Goal: Task Accomplishment & Management: Manage account settings

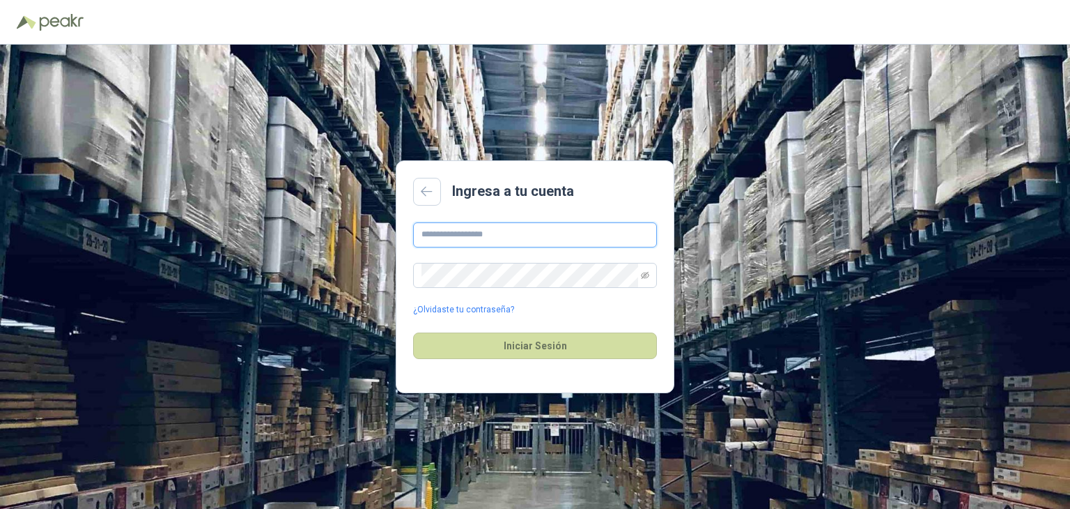
click at [462, 235] on input "text" at bounding box center [535, 234] width 244 height 25
type input "**********"
click at [482, 307] on link "¿Olvidaste tu contraseña?" at bounding box center [463, 309] width 101 height 13
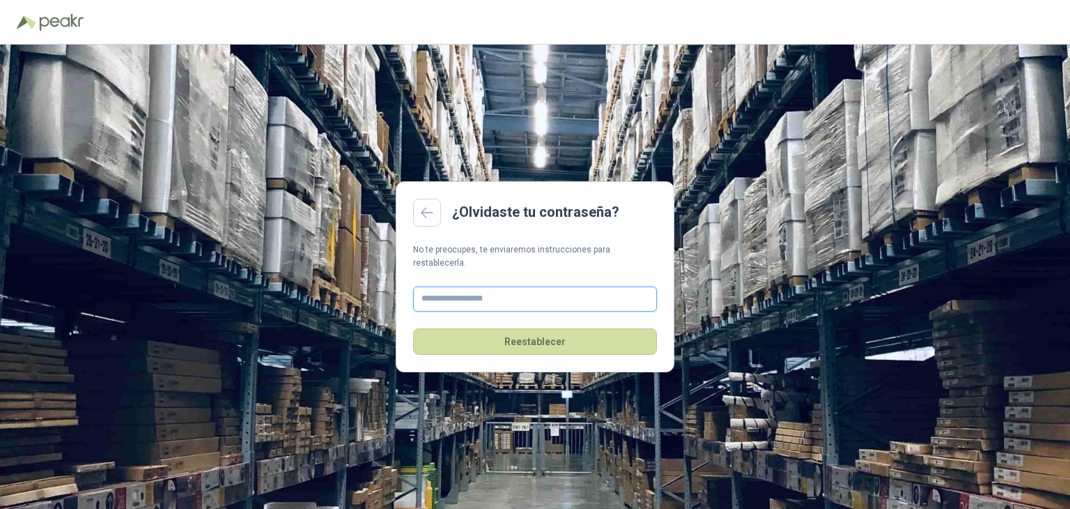
click at [457, 287] on input "text" at bounding box center [535, 298] width 244 height 25
type input "**********"
click at [536, 334] on button "Reestablecer" at bounding box center [535, 341] width 244 height 26
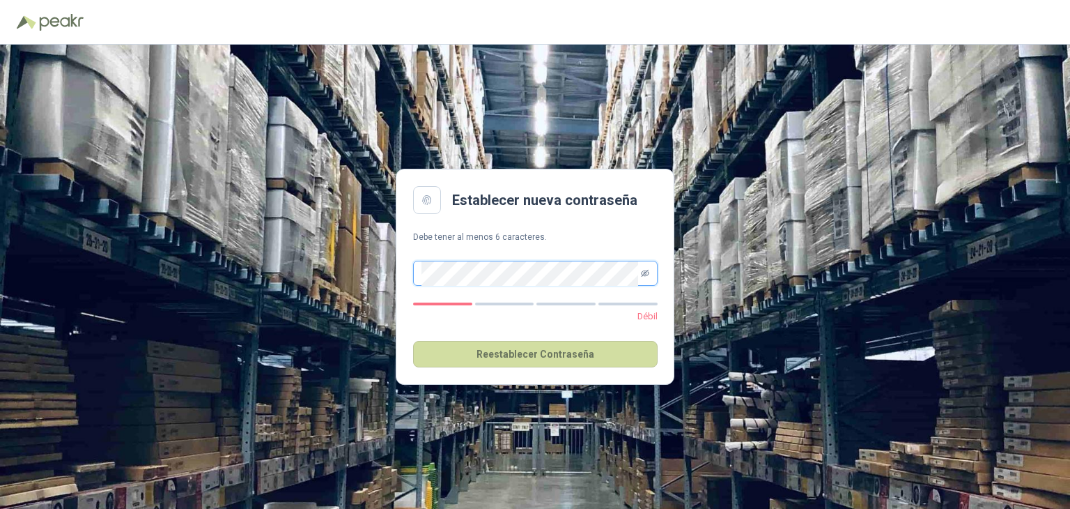
click at [644, 277] on icon "eye-invisible" at bounding box center [645, 273] width 8 height 8
click at [527, 354] on button "Reestablecer Contraseña" at bounding box center [535, 354] width 245 height 26
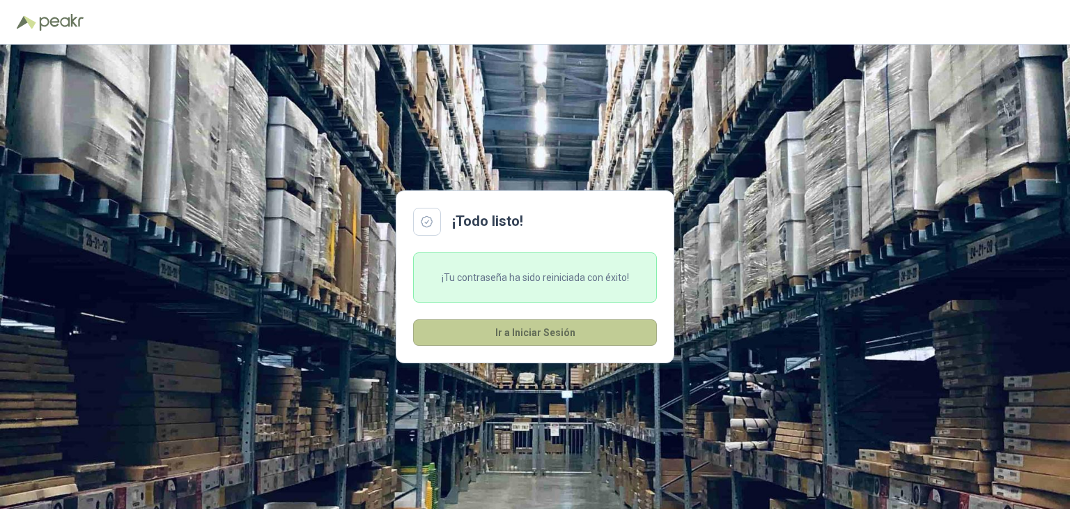
click at [507, 335] on button "Ir a Iniciar Sesión" at bounding box center [535, 332] width 244 height 26
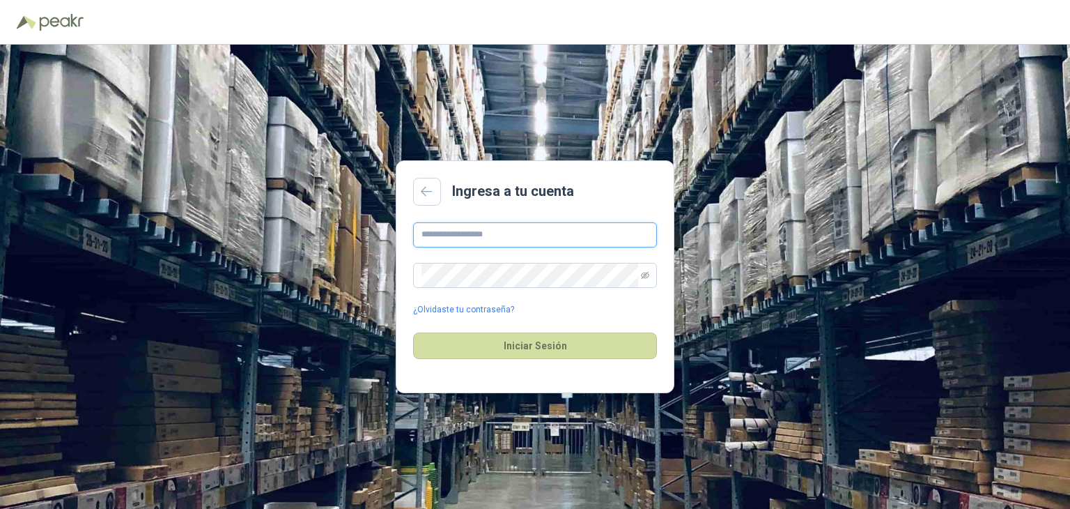
type input "**********"
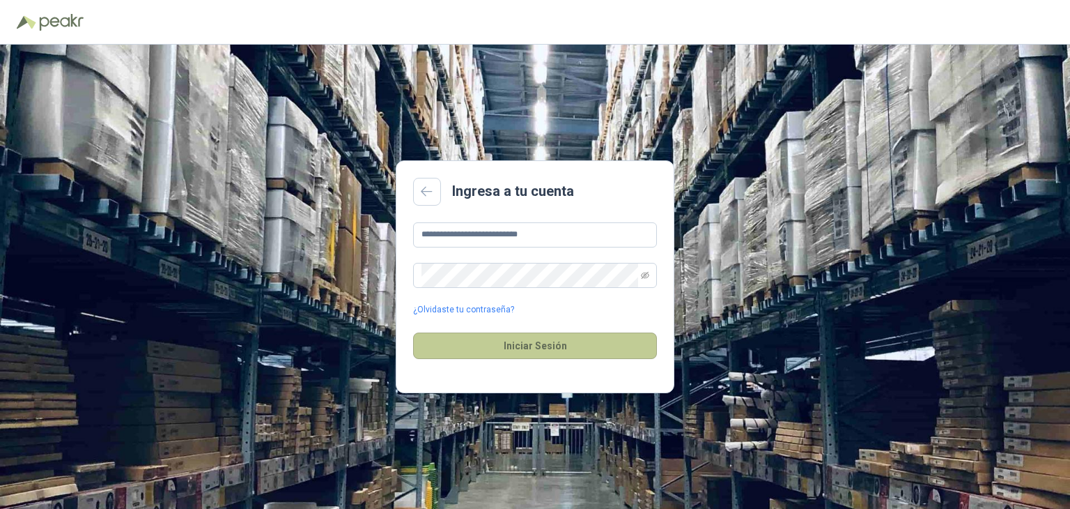
click at [539, 348] on button "Iniciar Sesión" at bounding box center [535, 345] width 244 height 26
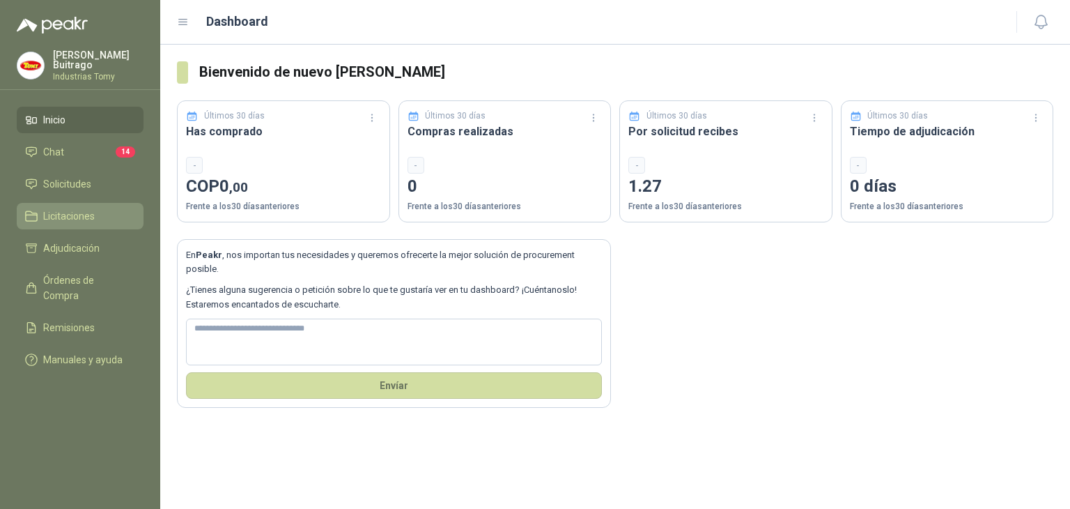
click at [63, 215] on span "Licitaciones" at bounding box center [69, 215] width 52 height 15
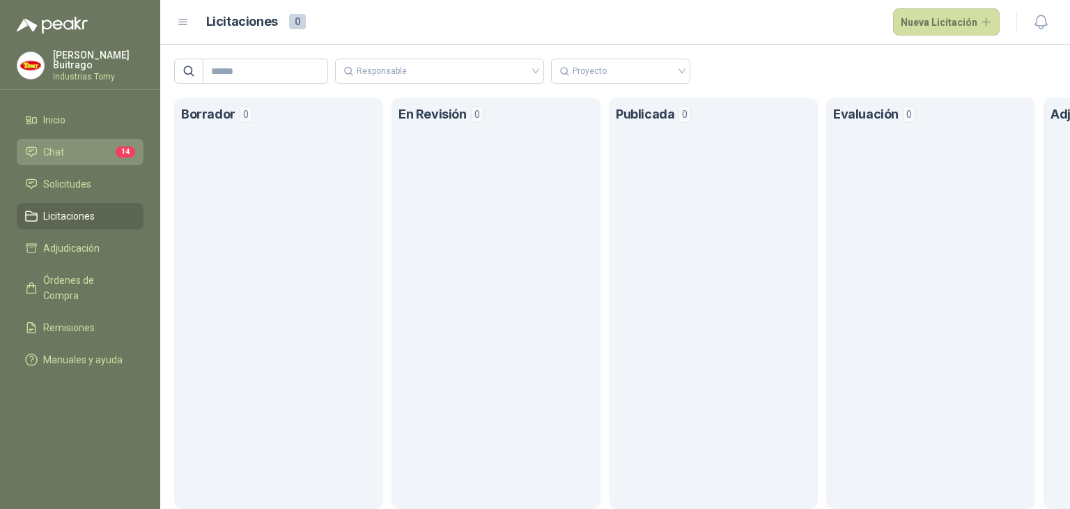
click at [61, 152] on span "Chat" at bounding box center [53, 151] width 21 height 15
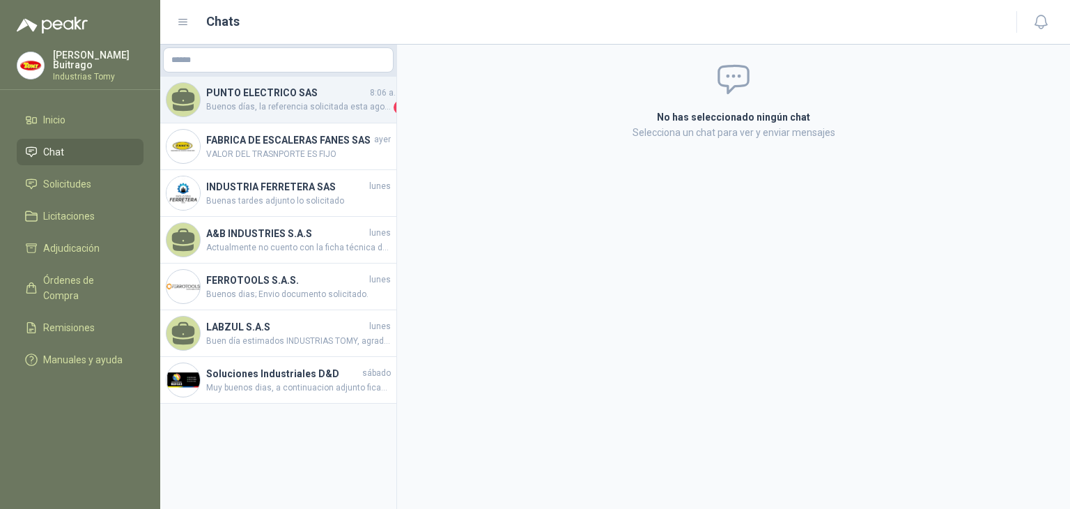
click at [275, 101] on span "Buenos días, la referencia solicitada esta agotada sin fecha de reposición. se …" at bounding box center [298, 107] width 185 height 14
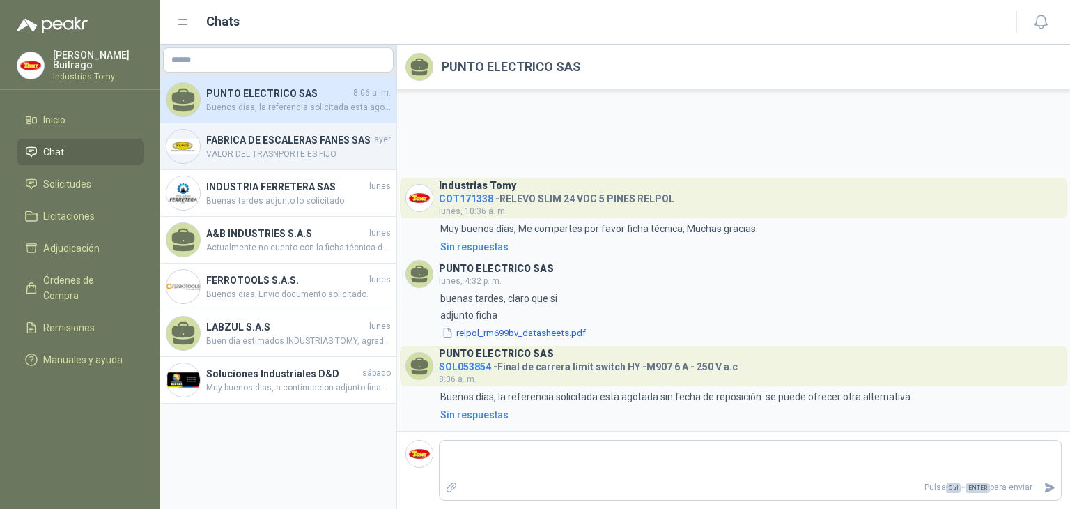
click at [266, 144] on h4 "FABRICA DE ESCALERAS FANES SAS" at bounding box center [288, 139] width 165 height 15
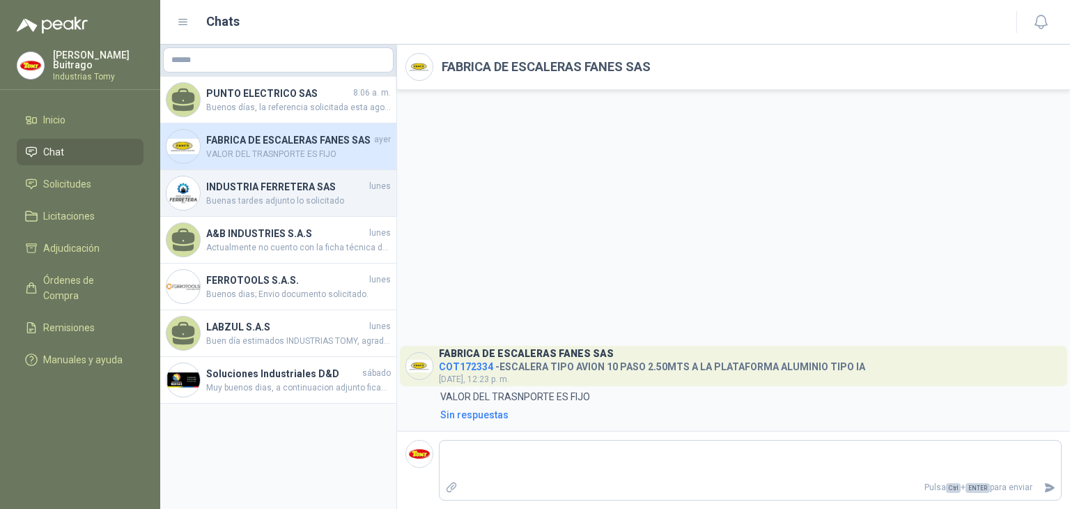
click at [249, 187] on h4 "INDUSTRIA FERRETERA SAS" at bounding box center [286, 186] width 160 height 15
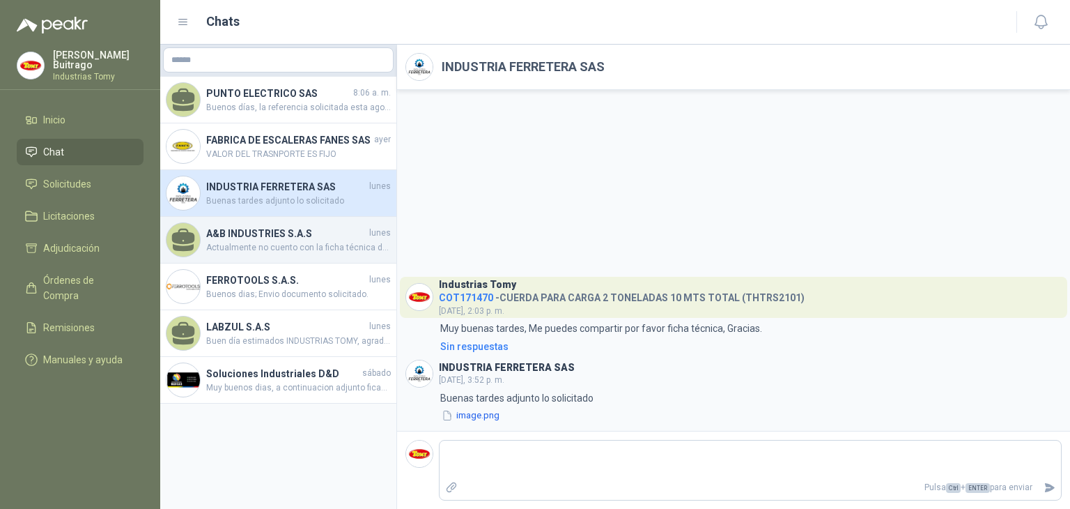
click at [233, 241] on span "Actualmente no cuento con la ficha técnica del retenedor solicitada. Agradezco …" at bounding box center [298, 247] width 185 height 13
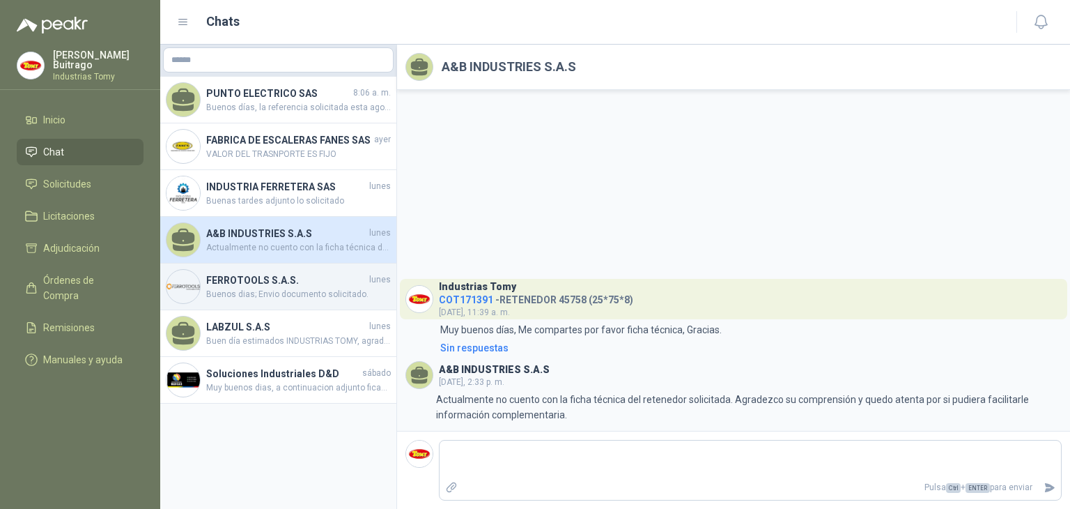
click at [266, 284] on h4 "FERROTOOLS S.A.S." at bounding box center [286, 279] width 160 height 15
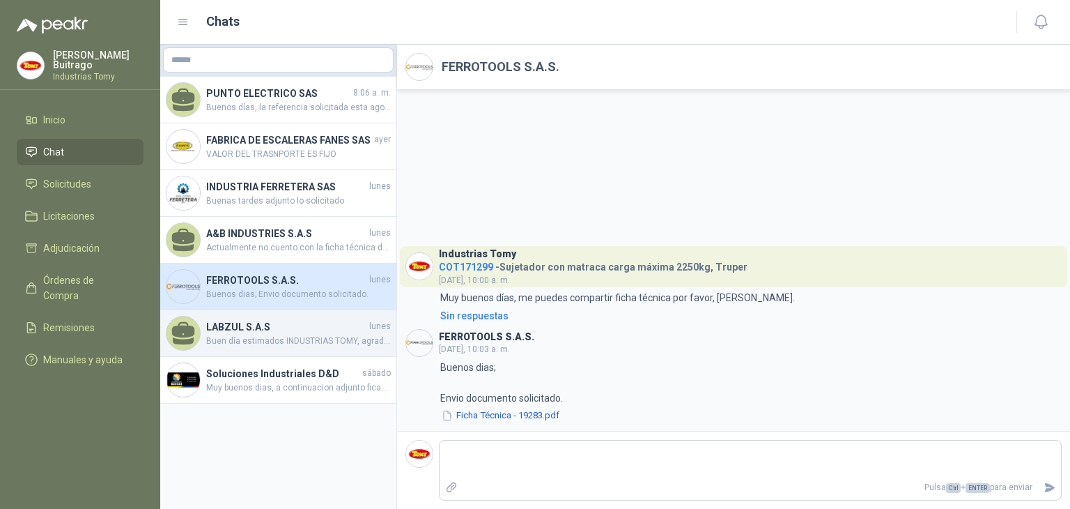
click at [233, 323] on h4 "LABZUL S.A.S" at bounding box center [286, 326] width 160 height 15
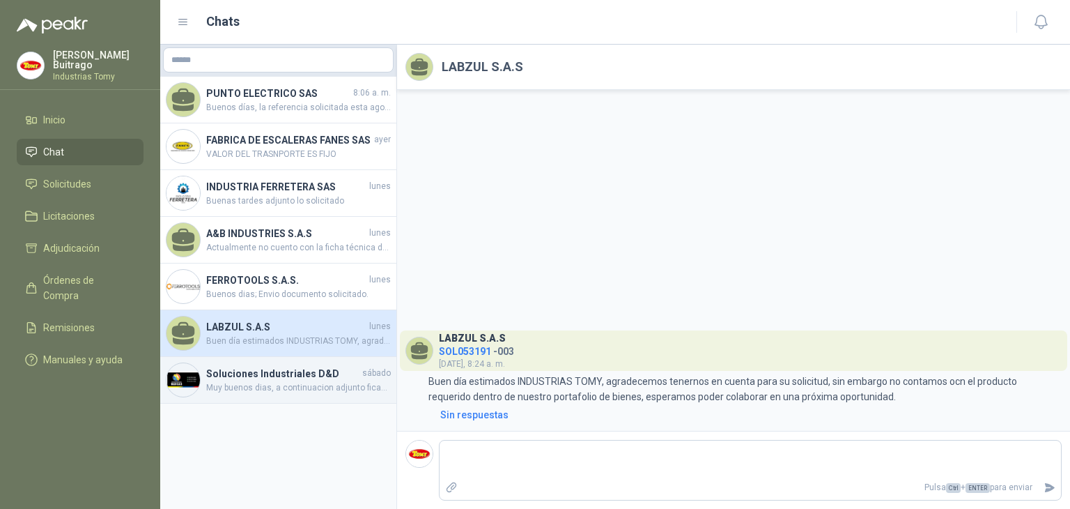
click at [256, 368] on h4 "Soluciones Industriales D&D" at bounding box center [282, 373] width 153 height 15
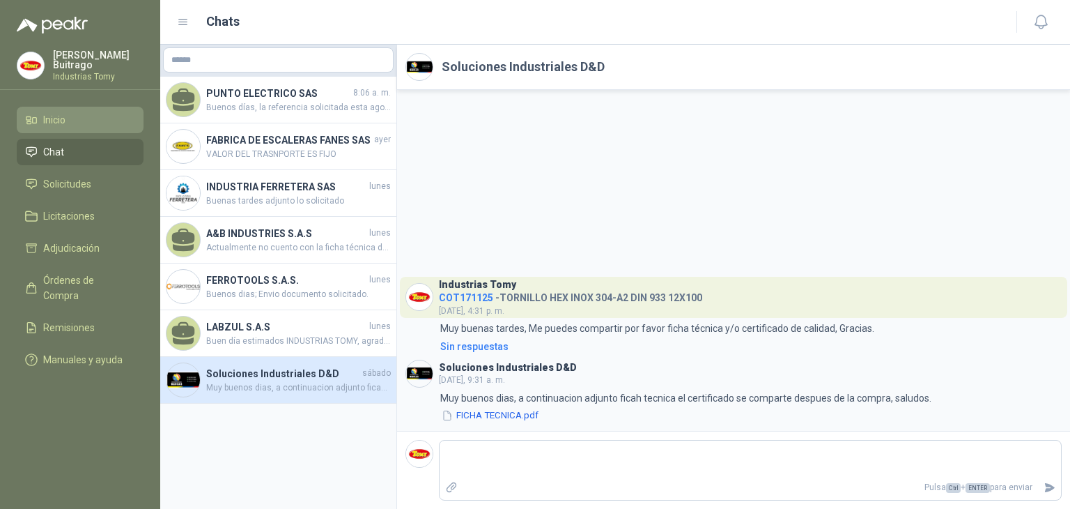
click at [47, 122] on span "Inicio" at bounding box center [54, 119] width 22 height 15
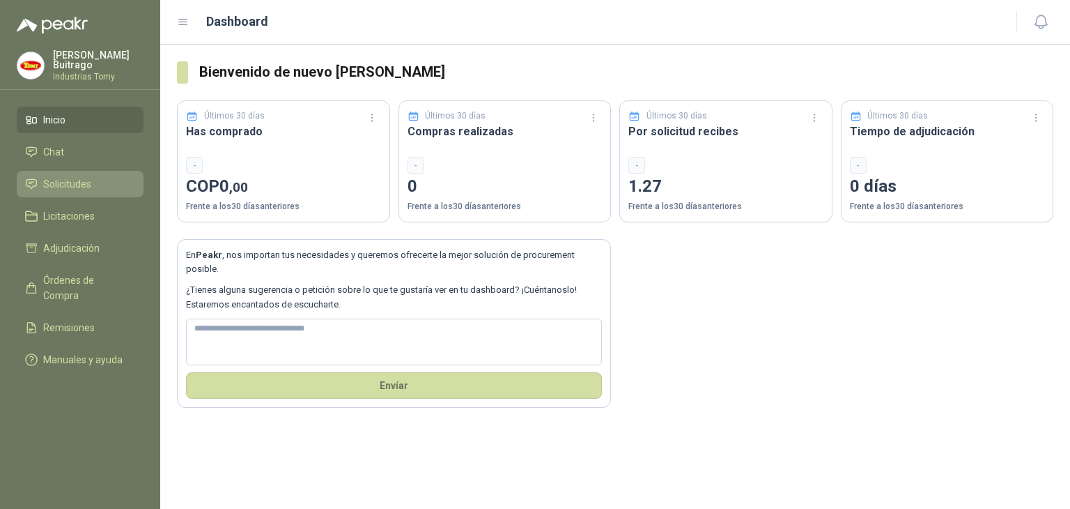
click at [62, 177] on span "Solicitudes" at bounding box center [67, 183] width 48 height 15
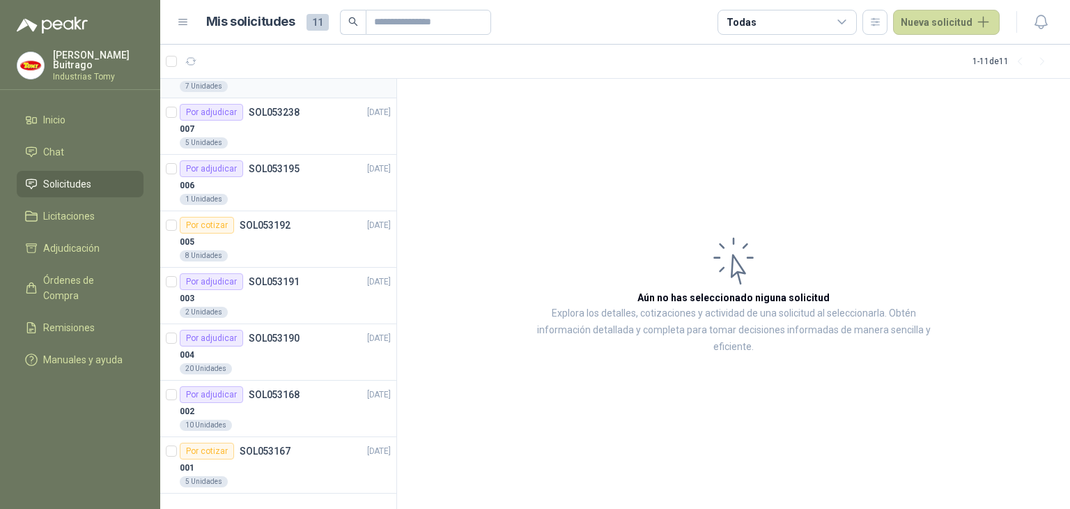
scroll to position [208, 0]
click at [56, 154] on span "Chat" at bounding box center [53, 151] width 21 height 15
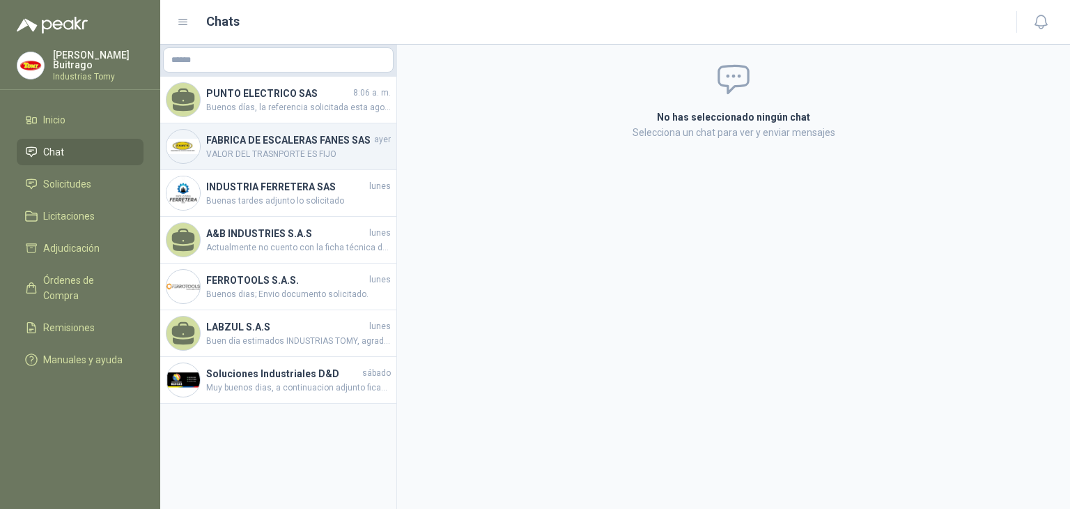
click at [265, 146] on h4 "FABRICA DE ESCALERAS FANES SAS" at bounding box center [288, 139] width 165 height 15
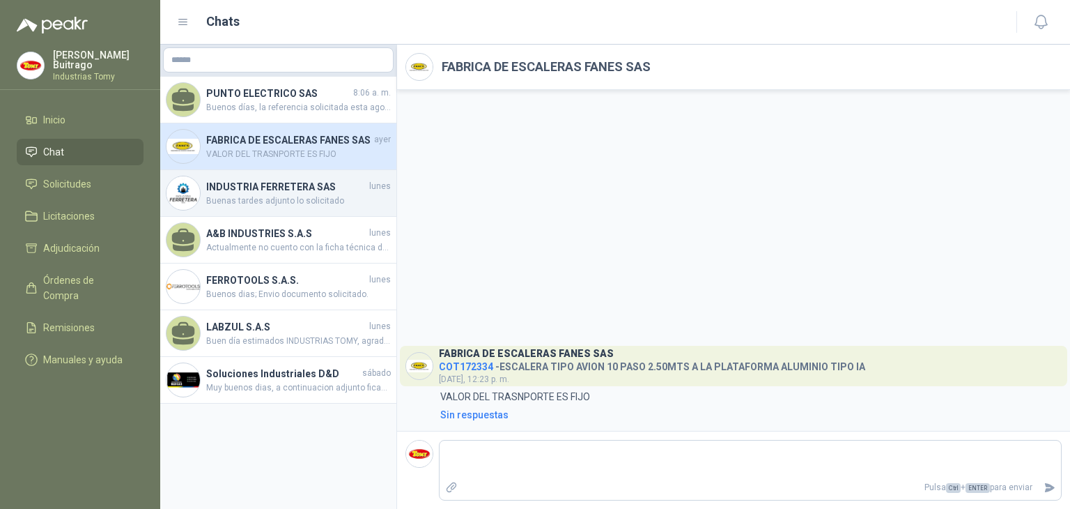
click at [261, 196] on span "Buenas tardes adjunto lo solicitado" at bounding box center [298, 200] width 185 height 13
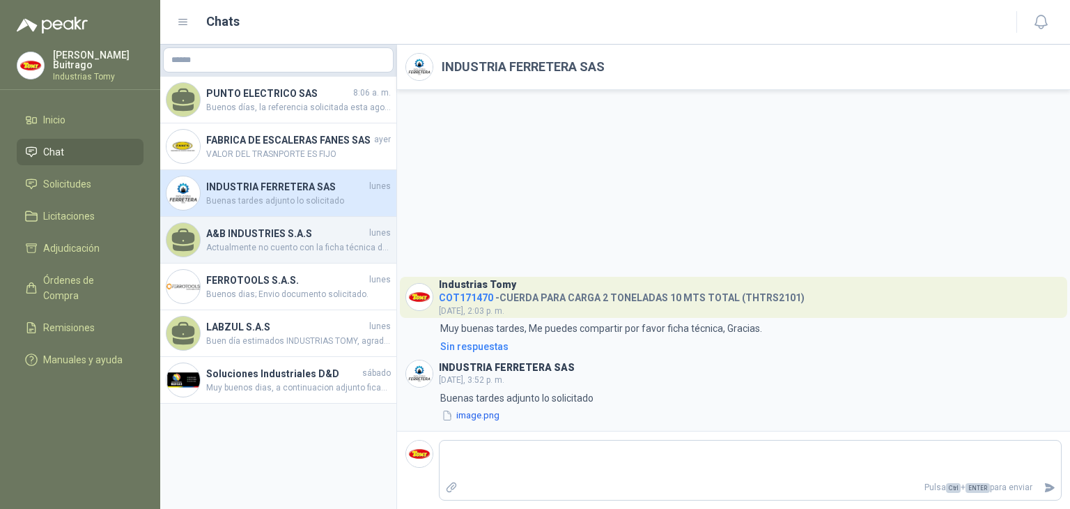
click at [269, 247] on span "Actualmente no cuento con la ficha técnica del retenedor solicitada. Agradezco …" at bounding box center [298, 247] width 185 height 13
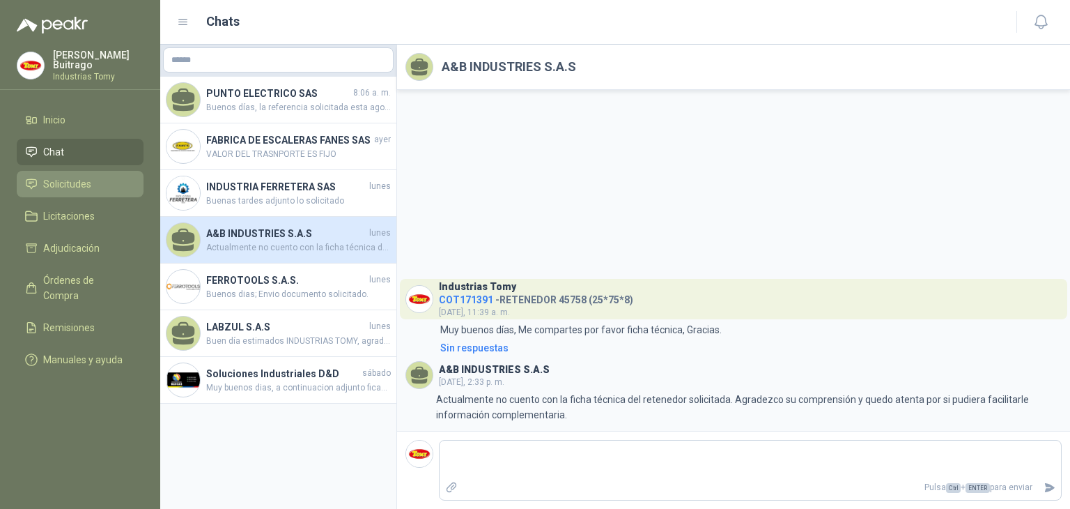
click at [80, 181] on span "Solicitudes" at bounding box center [67, 183] width 48 height 15
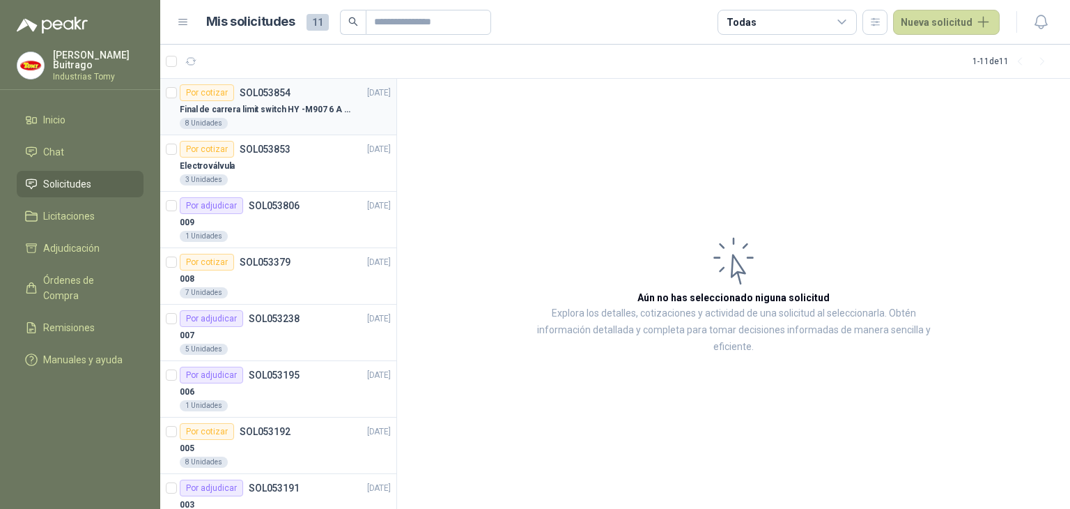
click at [223, 93] on div "Por cotizar" at bounding box center [207, 92] width 54 height 17
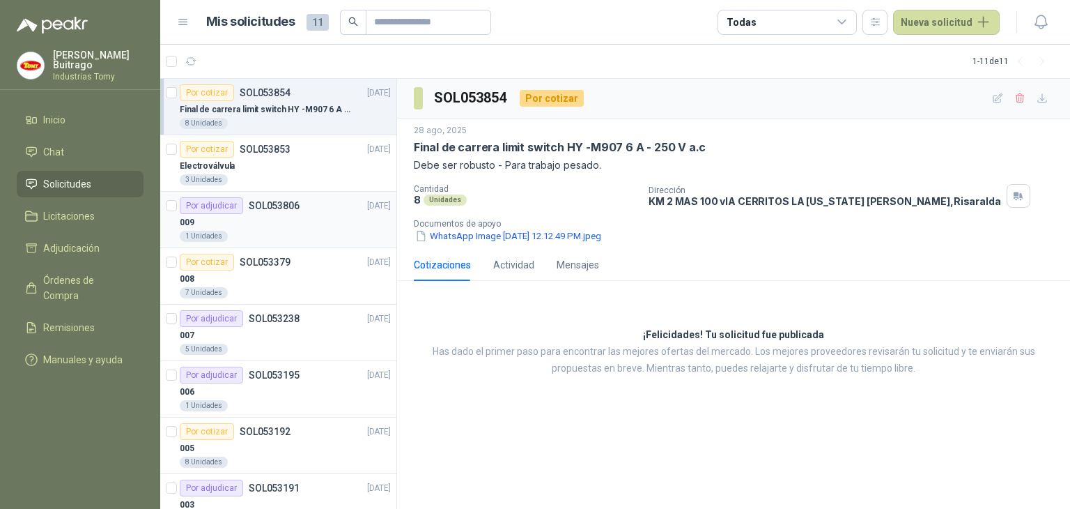
click at [229, 206] on div "Por adjudicar" at bounding box center [211, 205] width 63 height 17
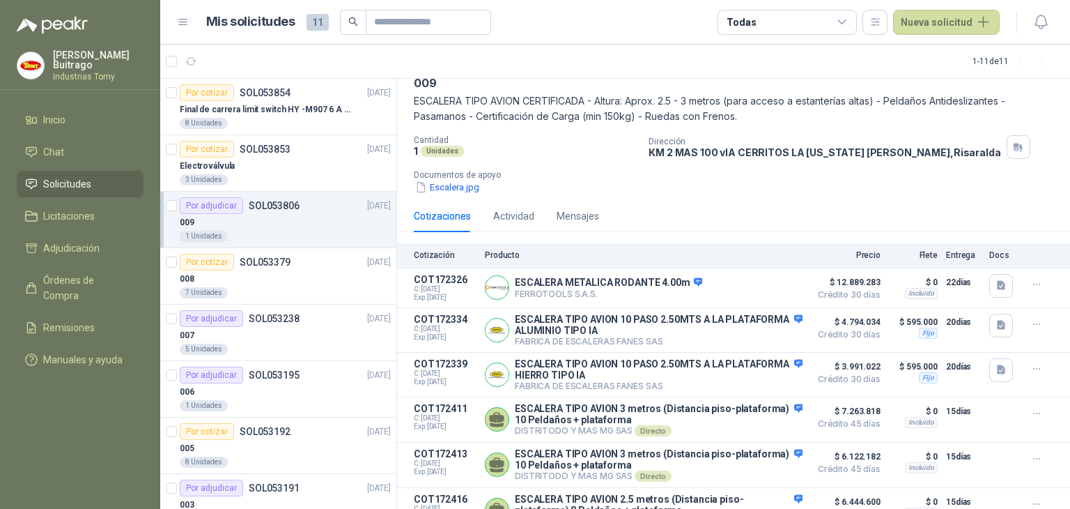
scroll to position [142, 0]
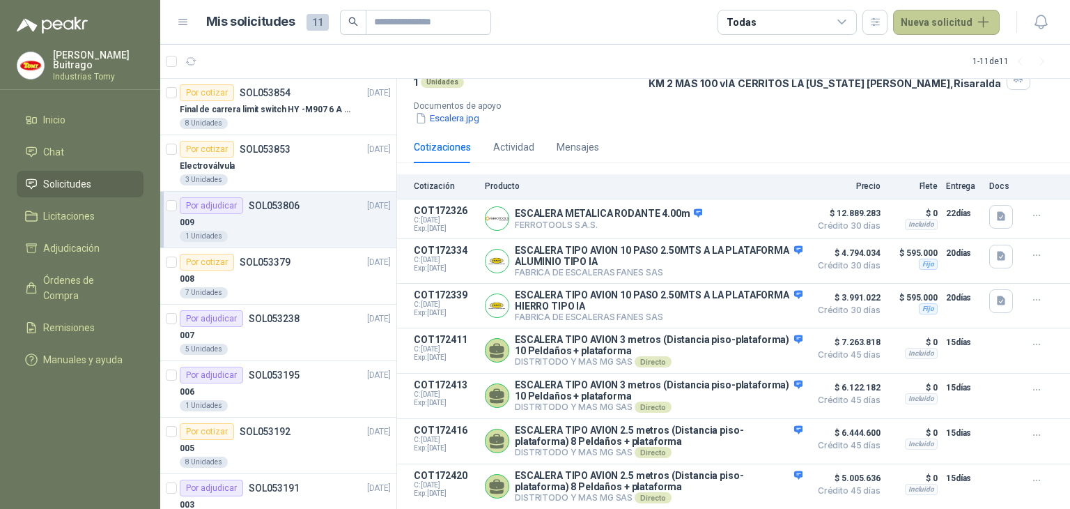
click at [951, 24] on button "Nueva solicitud" at bounding box center [946, 22] width 107 height 25
click at [700, 85] on div "Cantidad 1 Unidades Dirección KM 2 MAS 100 vIA CERRITOS LA [US_STATE][PERSON_NA…" at bounding box center [734, 95] width 640 height 59
click at [217, 94] on div "Por cotizar" at bounding box center [207, 92] width 54 height 17
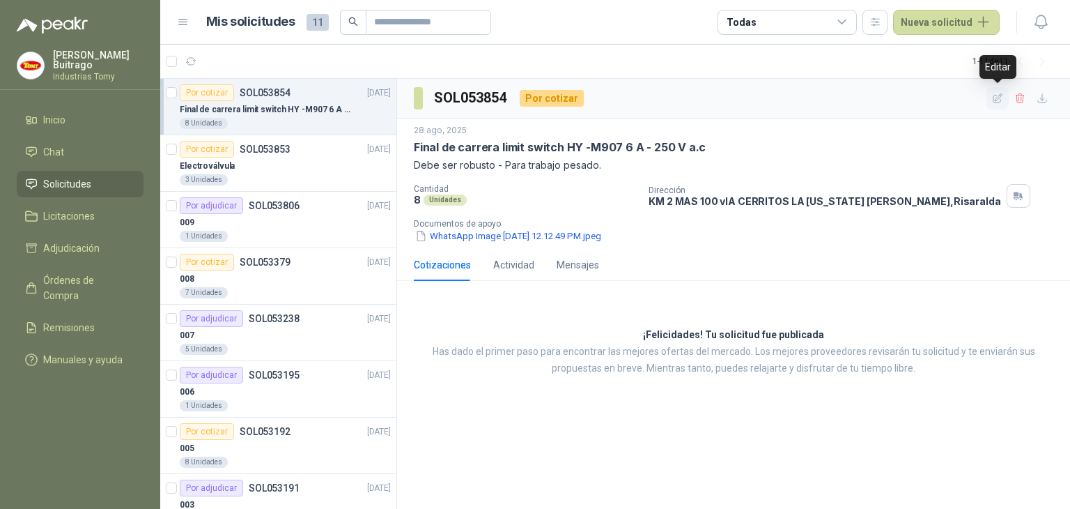
click at [998, 98] on icon "button" at bounding box center [998, 99] width 12 height 12
type input "**********"
type textarea "**********"
type input "*"
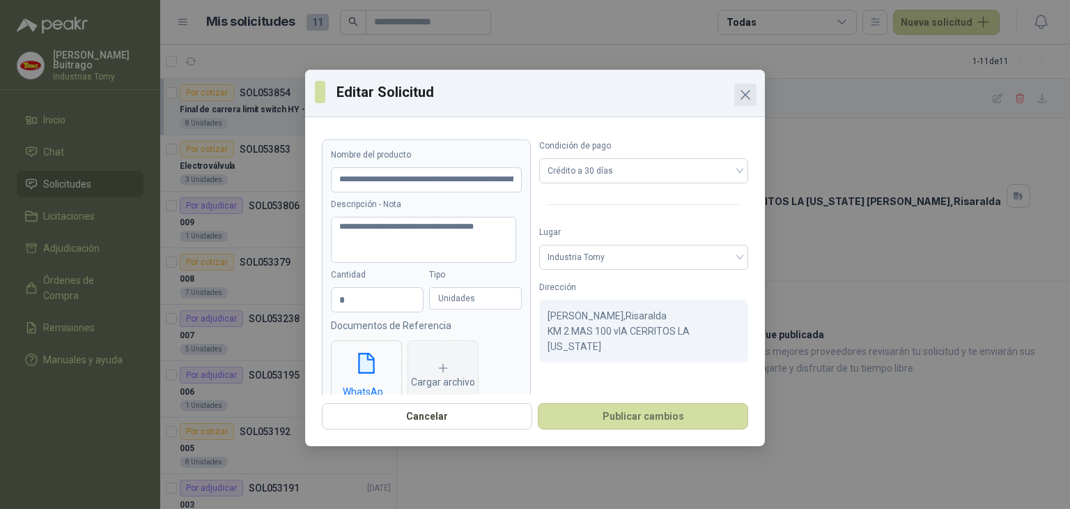
click at [741, 95] on icon "Close" at bounding box center [745, 94] width 17 height 17
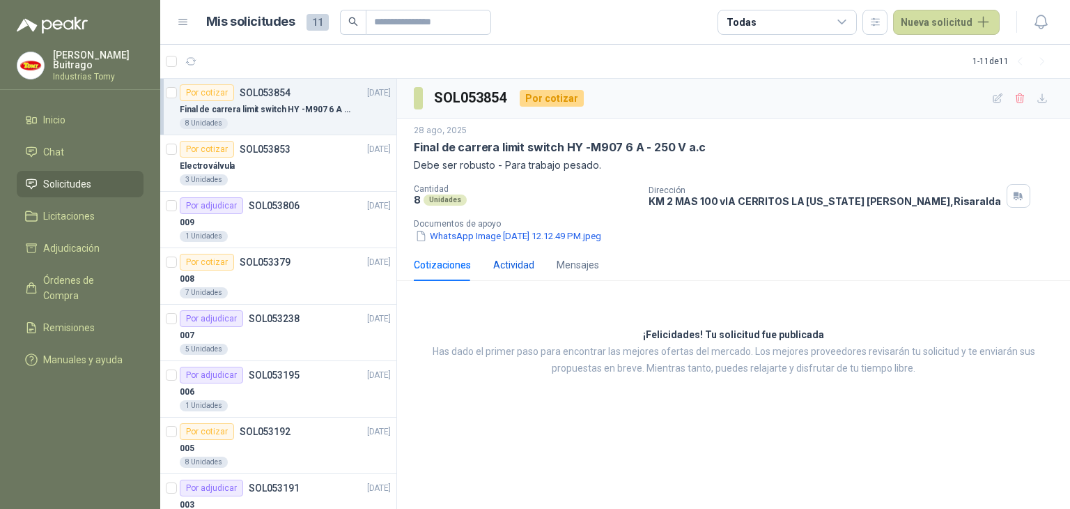
click at [509, 265] on div "Actividad" at bounding box center [513, 264] width 41 height 15
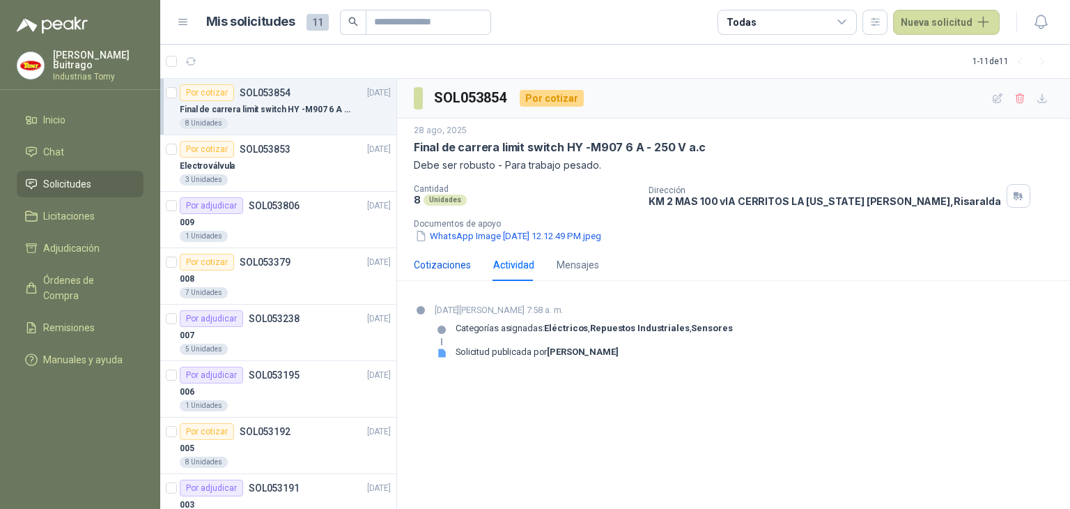
click at [442, 268] on div "Cotizaciones" at bounding box center [442, 264] width 57 height 15
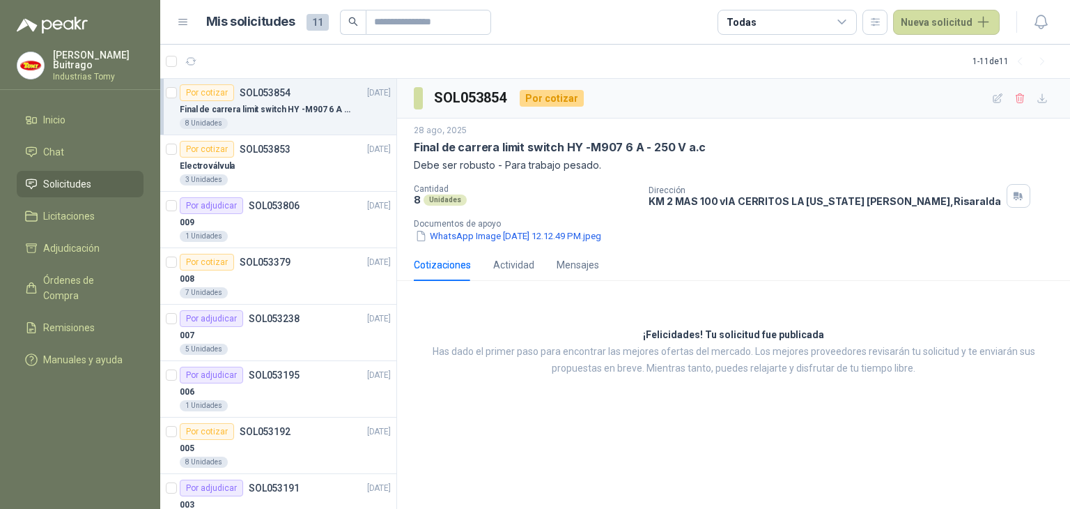
click at [555, 98] on div "Por cotizar" at bounding box center [552, 98] width 64 height 17
click at [849, 20] on icon at bounding box center [842, 22] width 13 height 13
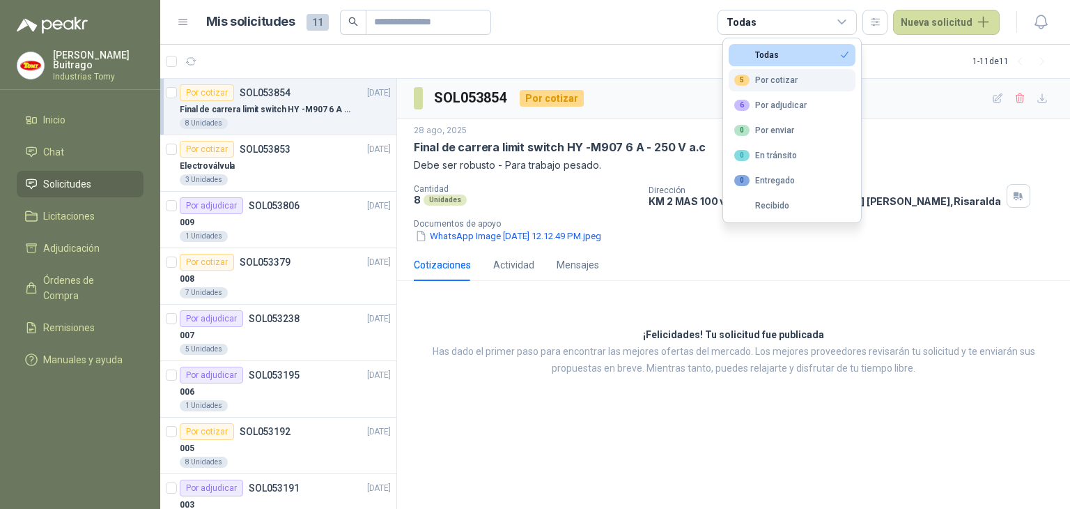
click at [782, 81] on div "5 Por cotizar" at bounding box center [765, 80] width 63 height 11
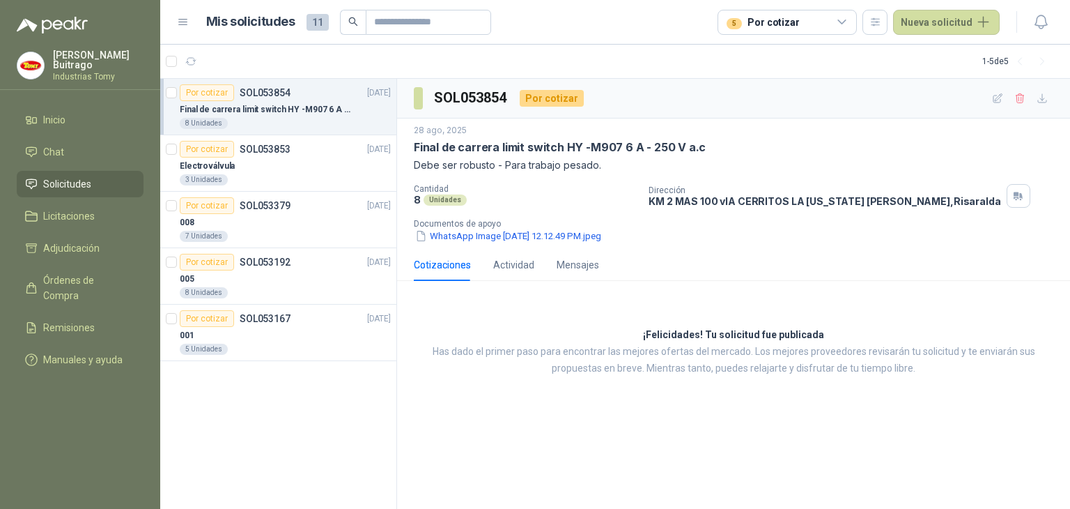
click at [825, 288] on div "Cotizaciones Actividad Mensajes ¡Felicidades! Tu solicitud fue publicada Has da…" at bounding box center [733, 330] width 673 height 163
click at [55, 120] on span "Inicio" at bounding box center [54, 119] width 22 height 15
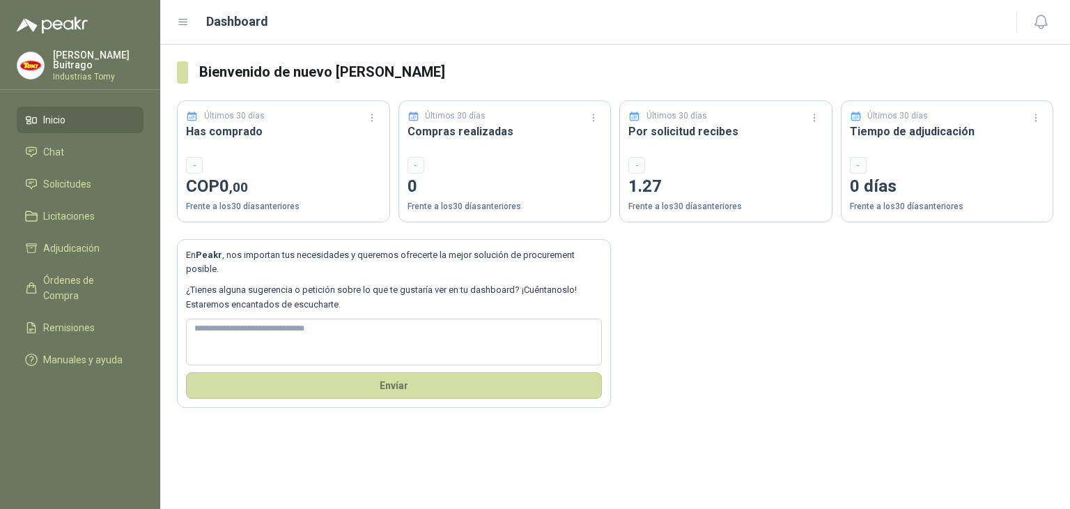
click at [184, 17] on icon at bounding box center [183, 22] width 13 height 13
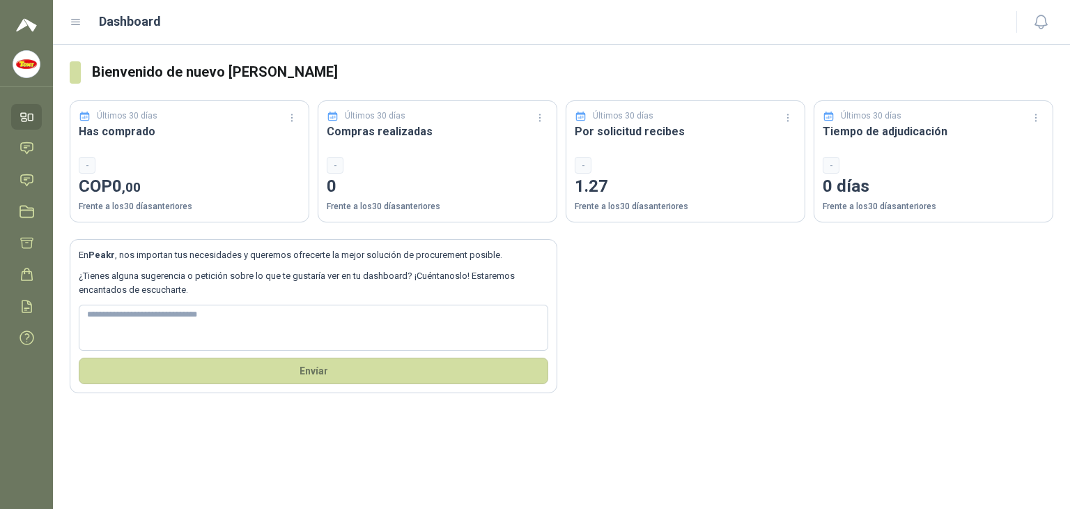
click at [79, 20] on icon at bounding box center [76, 22] width 13 height 13
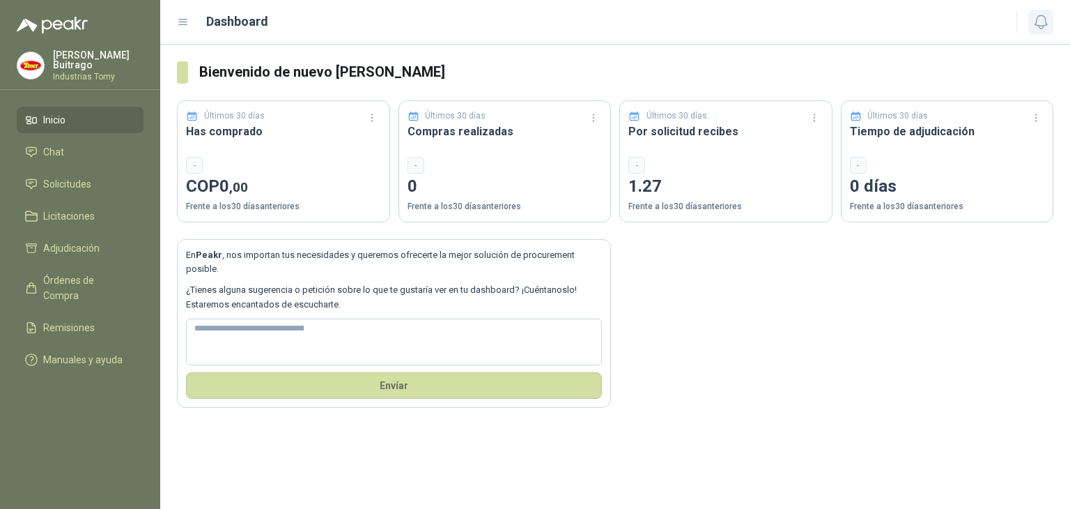
click at [1044, 20] on icon "button" at bounding box center [1041, 21] width 17 height 17
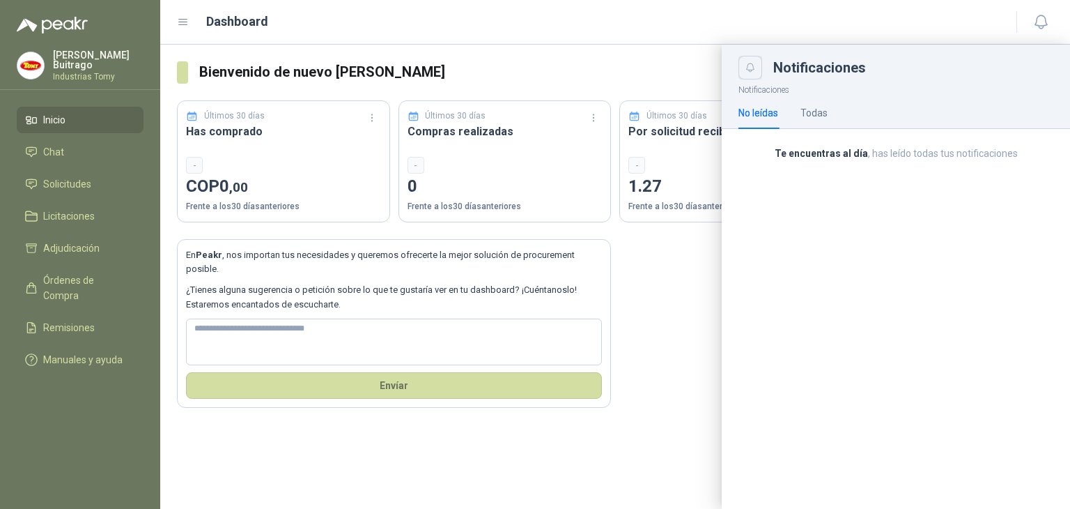
click at [748, 62] on icon "Close" at bounding box center [751, 68] width 12 height 12
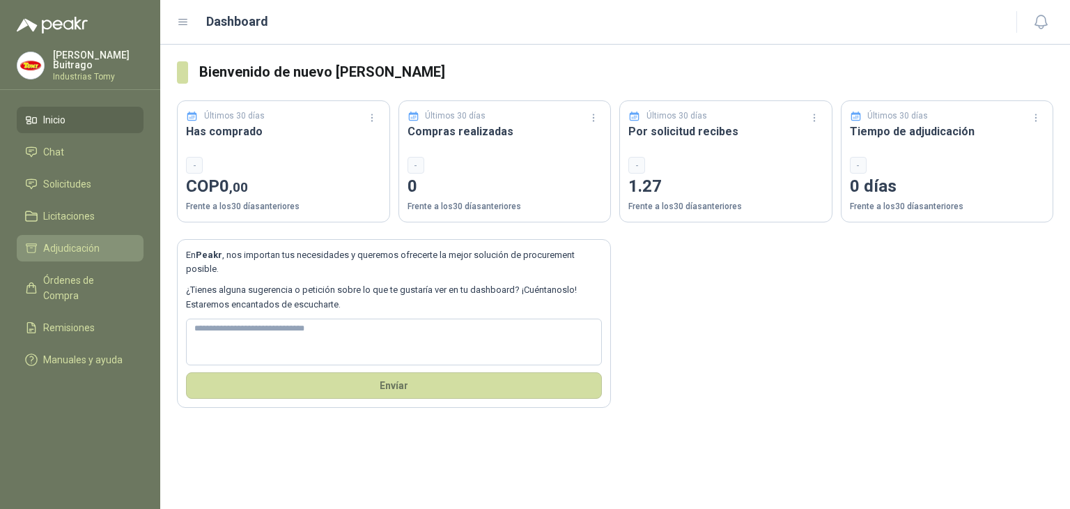
click at [65, 252] on span "Adjudicación" at bounding box center [71, 247] width 56 height 15
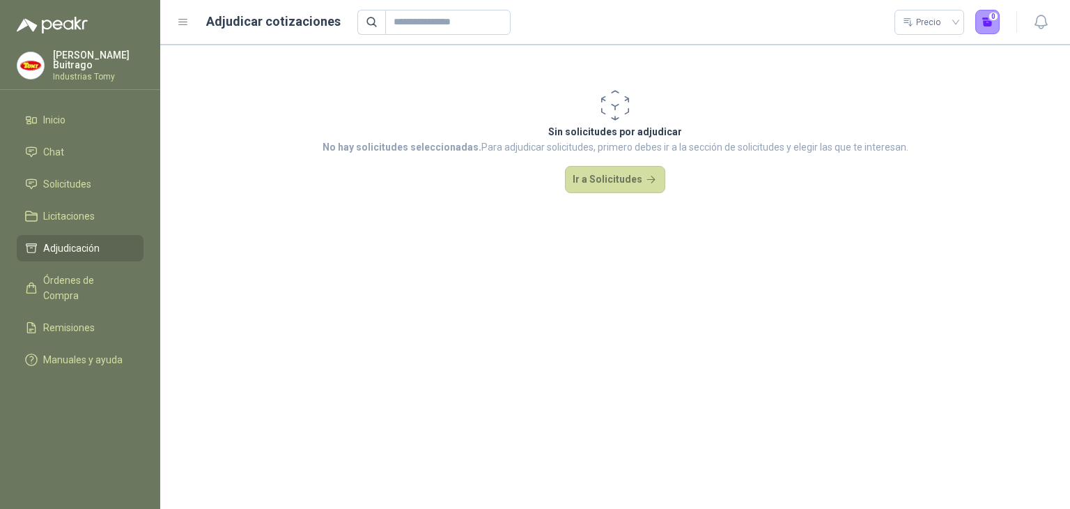
click at [93, 72] on p "Industrias Tomy" at bounding box center [98, 76] width 91 height 8
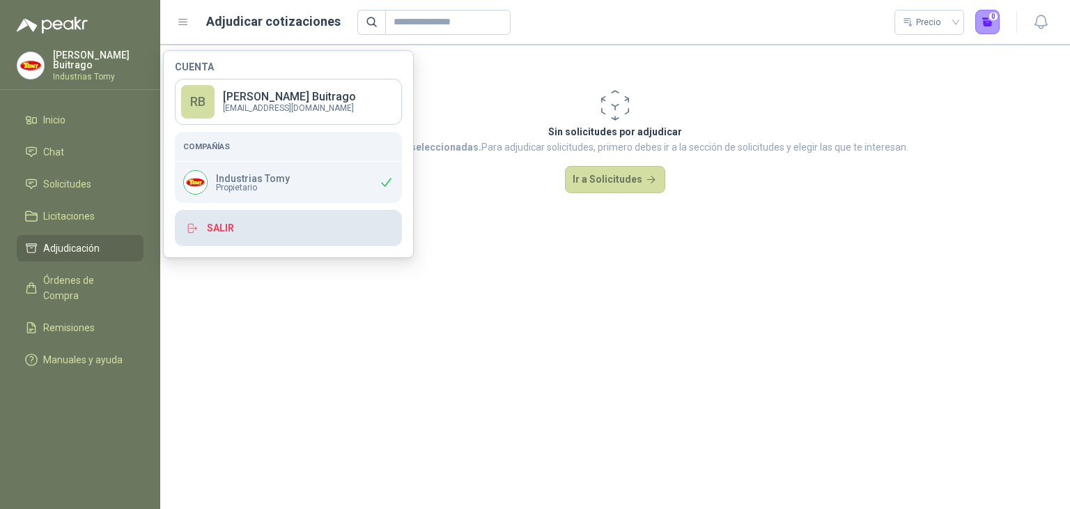
click at [224, 227] on button "Salir" at bounding box center [288, 228] width 227 height 36
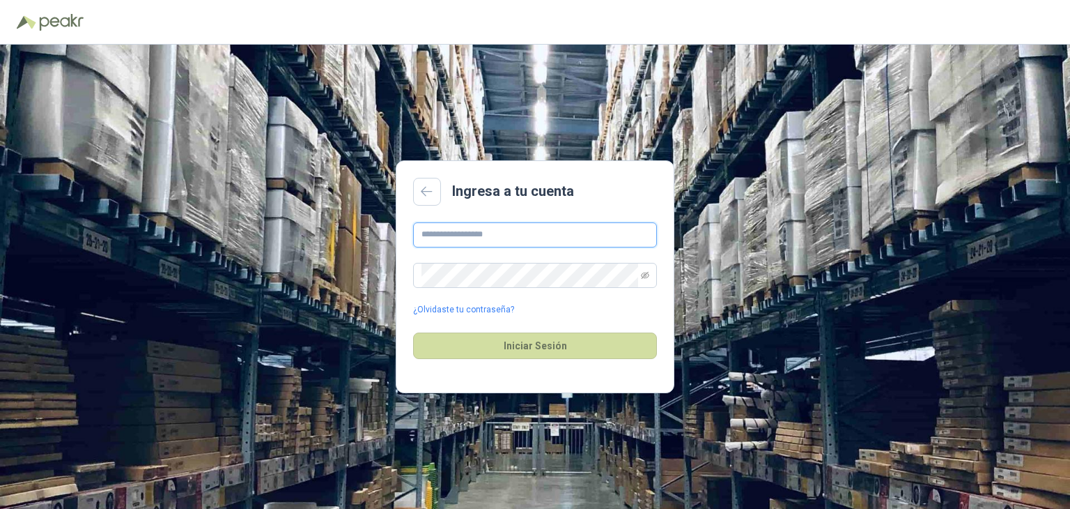
type input "**********"
